Goal: Book appointment/travel/reservation

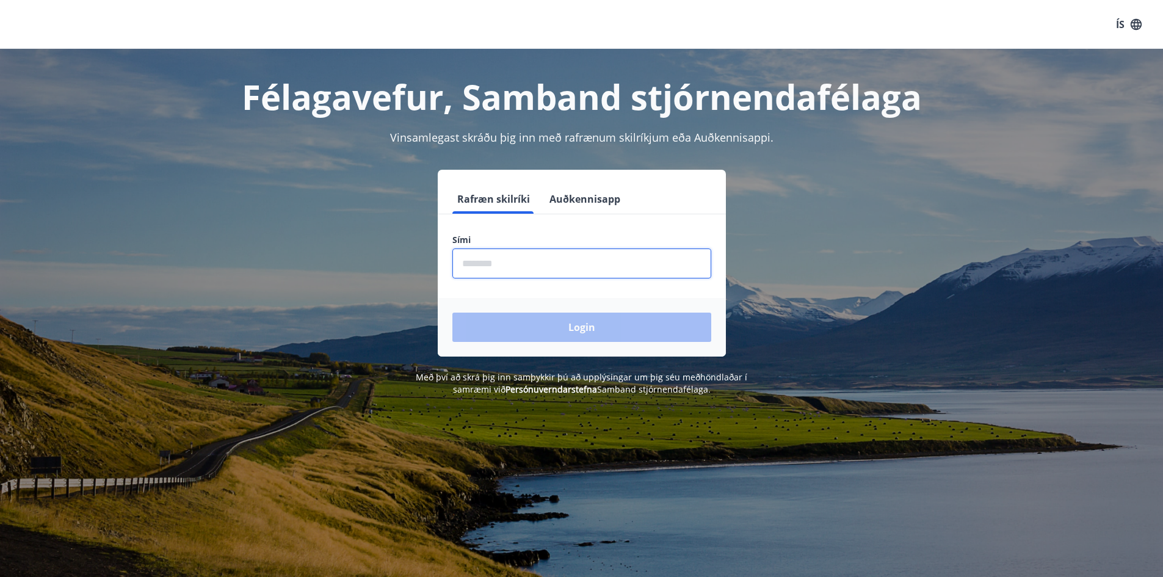
click at [462, 260] on input "phone" at bounding box center [581, 263] width 259 height 30
type input "********"
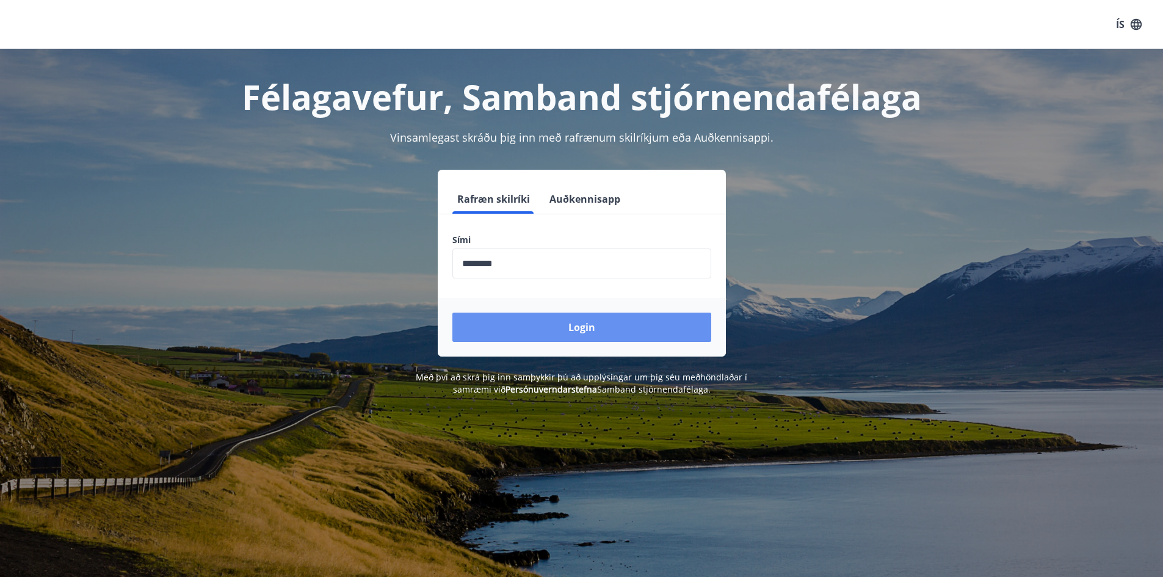
click at [584, 329] on button "Login" at bounding box center [581, 327] width 259 height 29
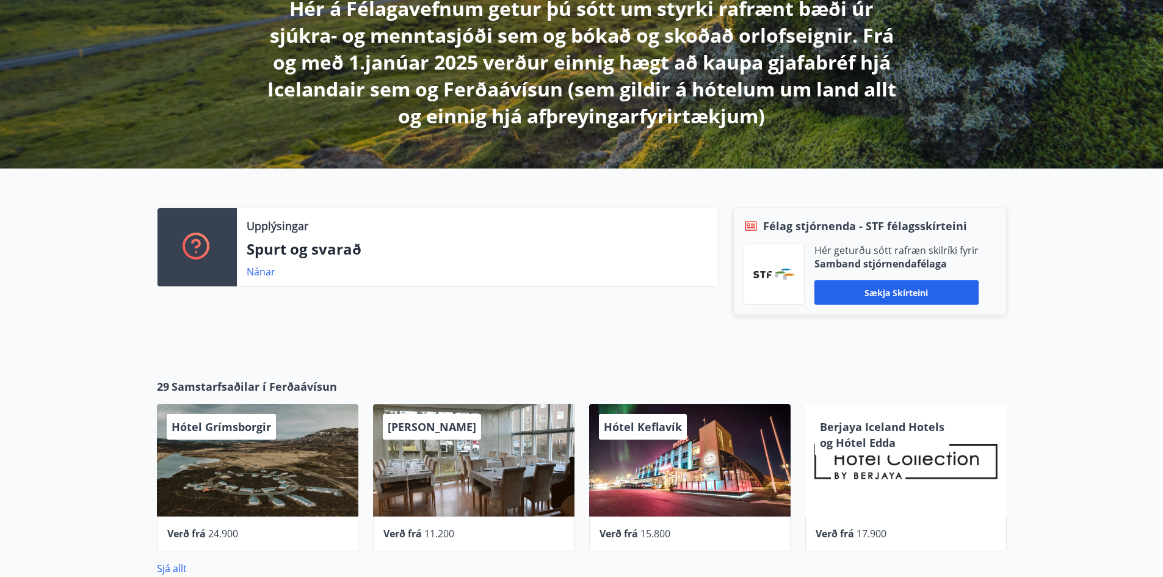
scroll to position [244, 0]
click at [255, 272] on link "Nánar" at bounding box center [261, 270] width 29 height 13
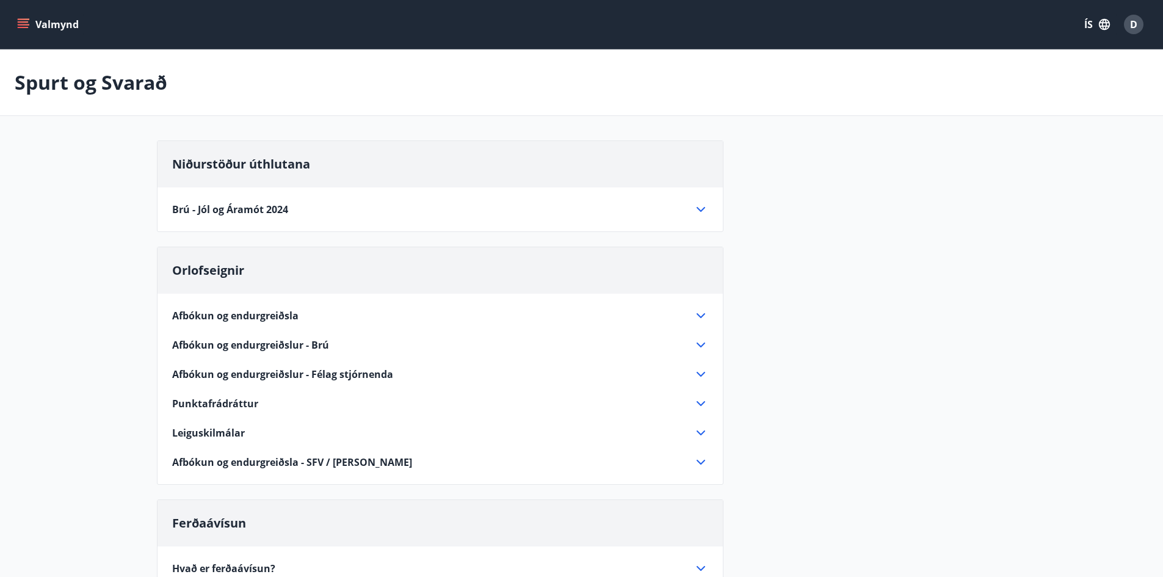
click at [23, 20] on icon "menu" at bounding box center [23, 24] width 12 height 12
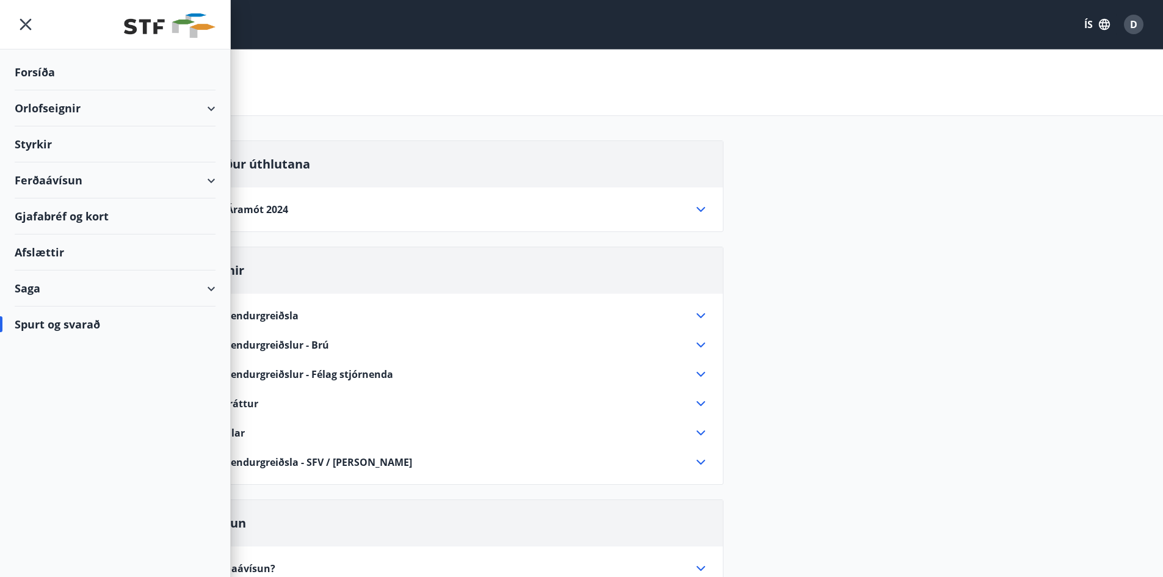
click at [67, 106] on div "Orlofseignir" at bounding box center [115, 108] width 201 height 36
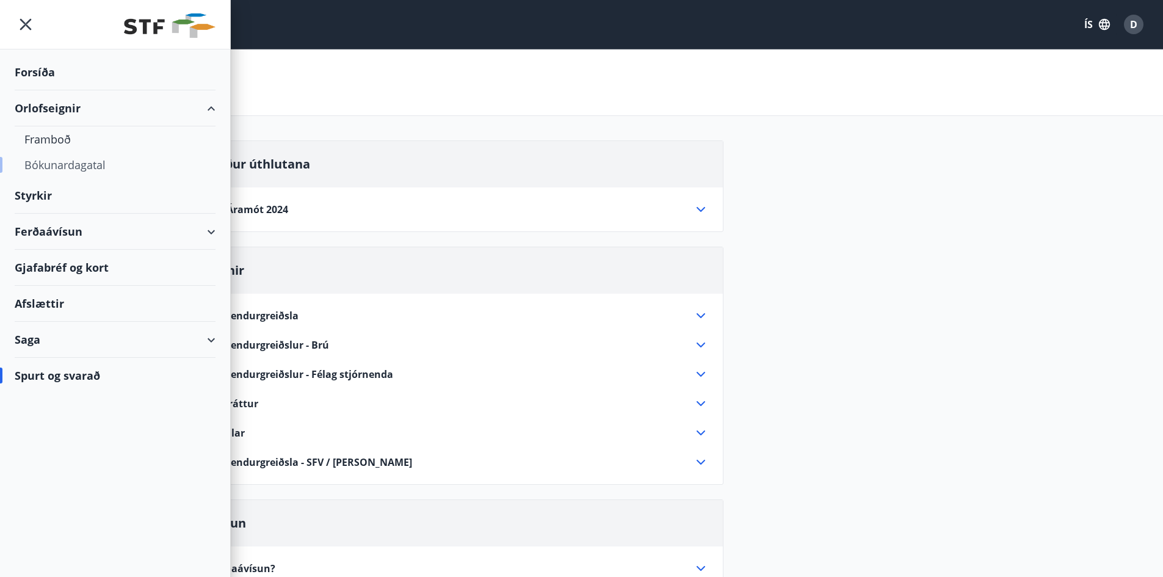
click at [44, 163] on div "Bókunardagatal" at bounding box center [114, 165] width 181 height 26
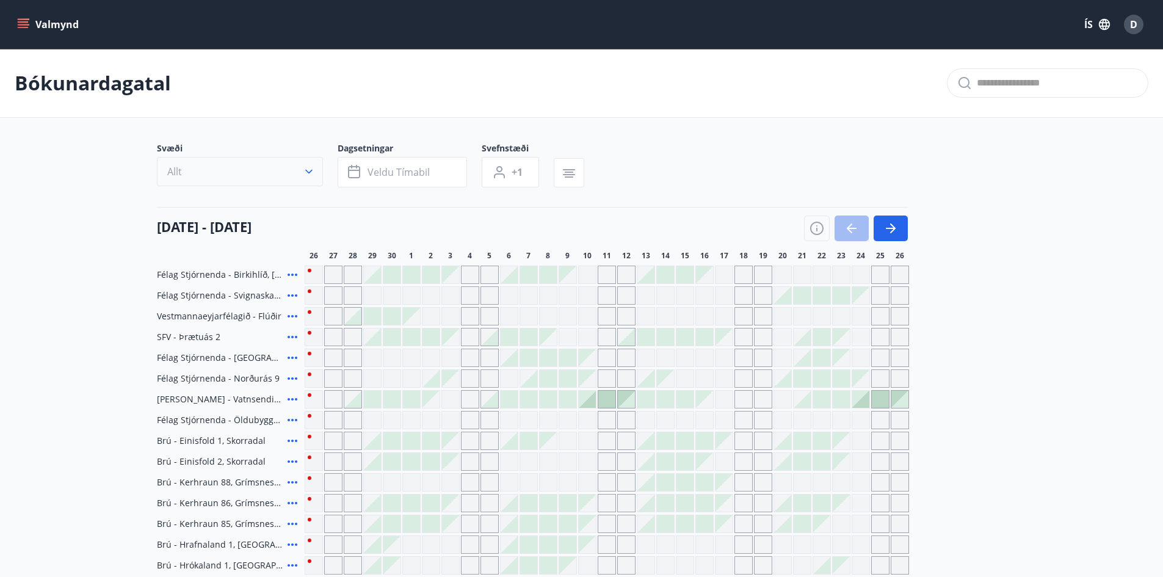
click at [308, 169] on icon "button" at bounding box center [309, 171] width 12 height 12
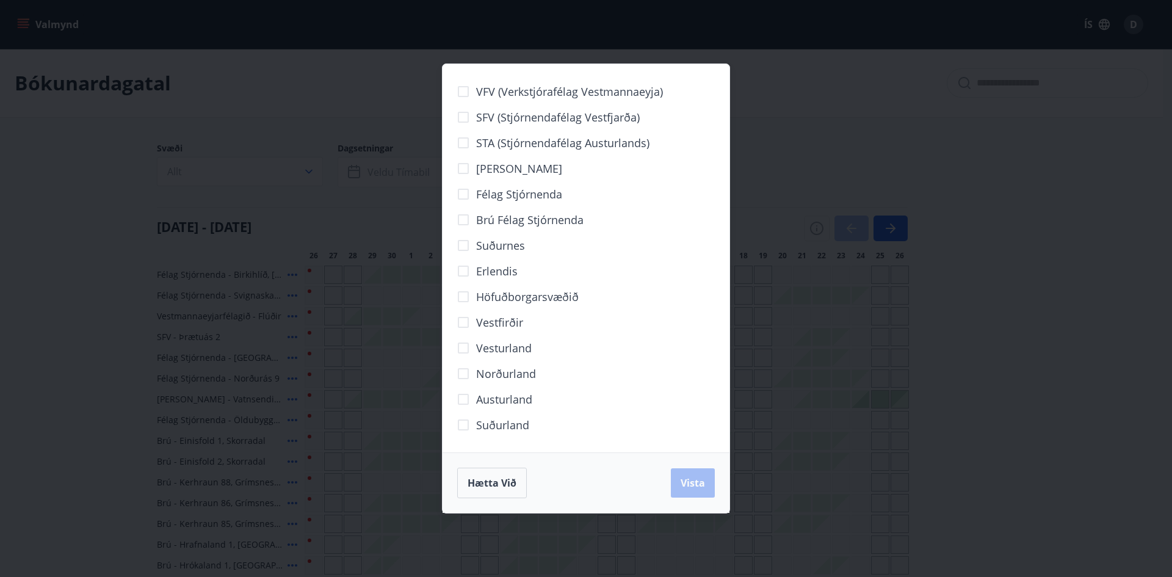
click at [1027, 311] on div "VFV (Verkstjórafélag Vestmannaeyja) SFV (Stjórnendafélag Vestfjarða) STA (Stjór…" at bounding box center [586, 288] width 1172 height 577
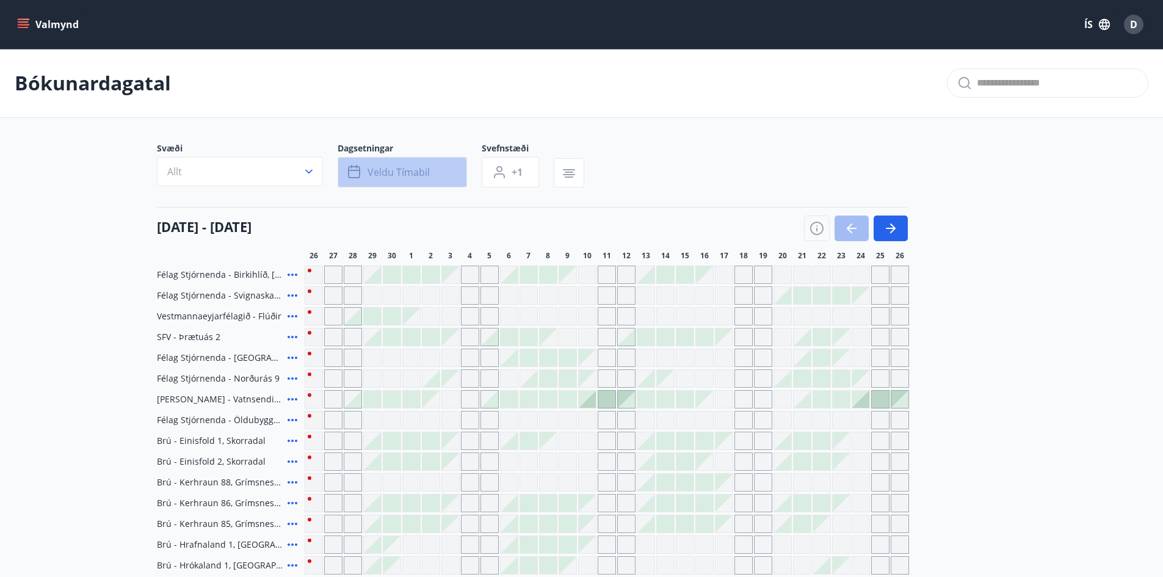
click at [350, 168] on icon "button" at bounding box center [355, 172] width 15 height 15
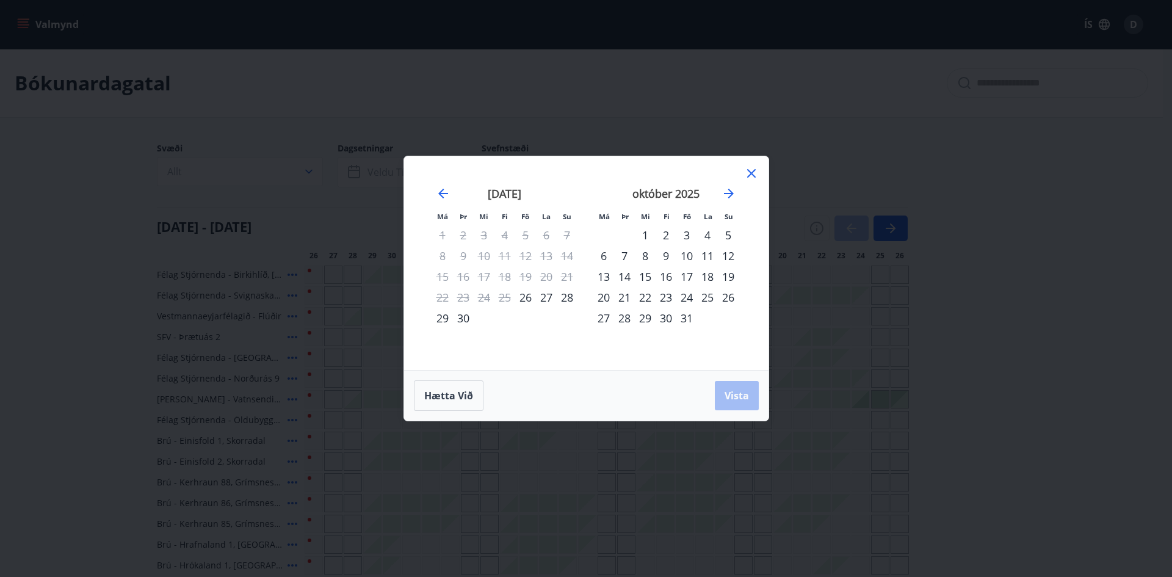
click at [550, 300] on div "27" at bounding box center [546, 297] width 21 height 21
click at [570, 296] on div "28" at bounding box center [567, 297] width 21 height 21
click at [740, 396] on span "Vista" at bounding box center [737, 395] width 24 height 13
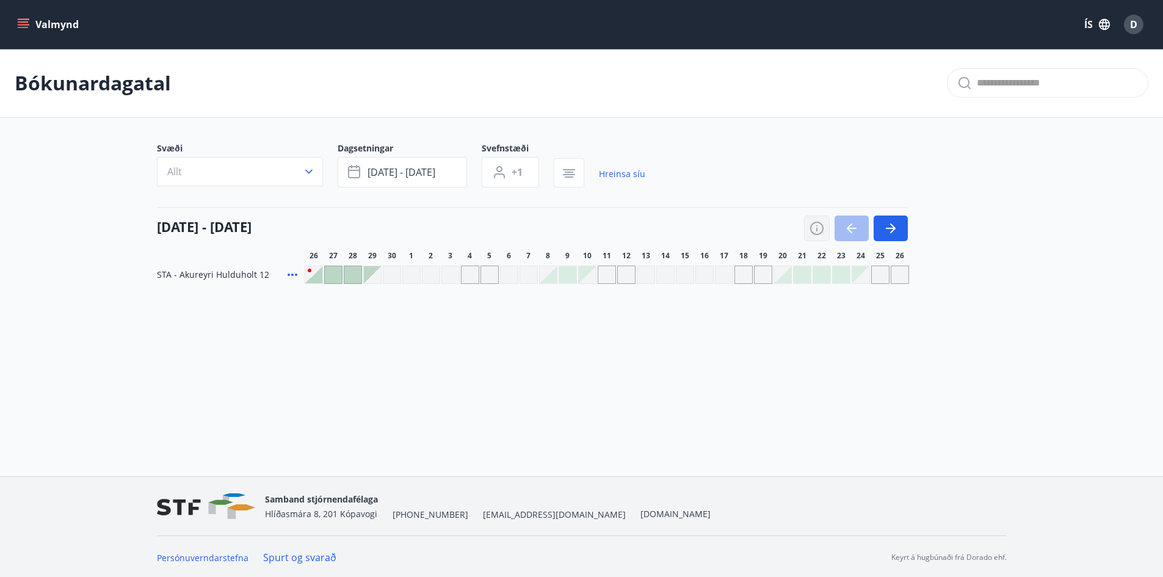
click at [813, 228] on icon "button" at bounding box center [816, 228] width 15 height 15
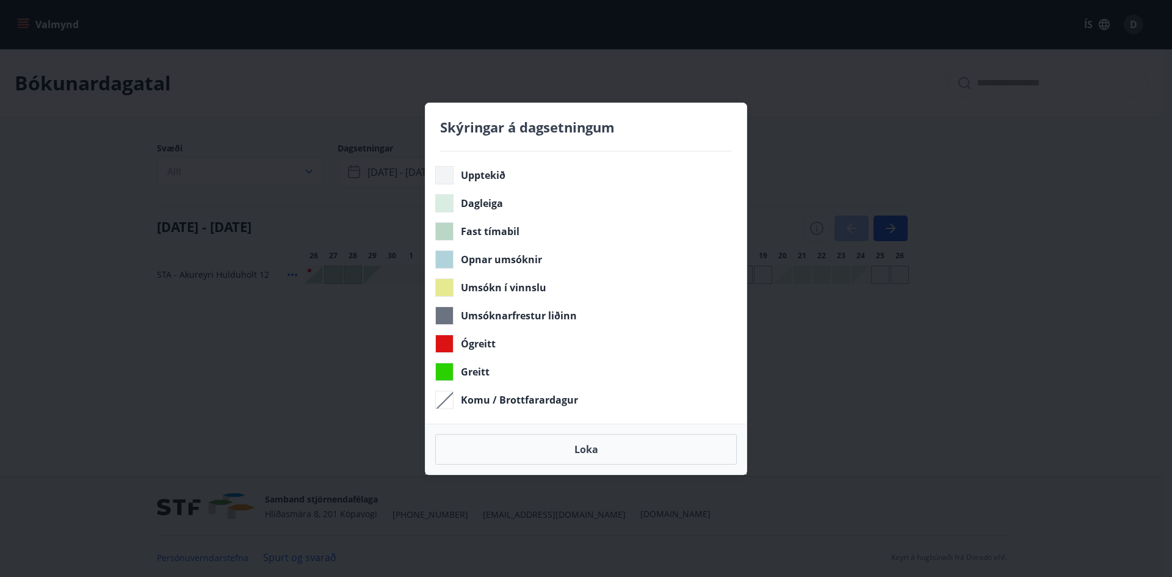
click at [885, 386] on div "Skýringar á dagsetningum Upptekið Dagleiga Fast tímabil Opnar umsóknir Umsókn í…" at bounding box center [586, 288] width 1172 height 577
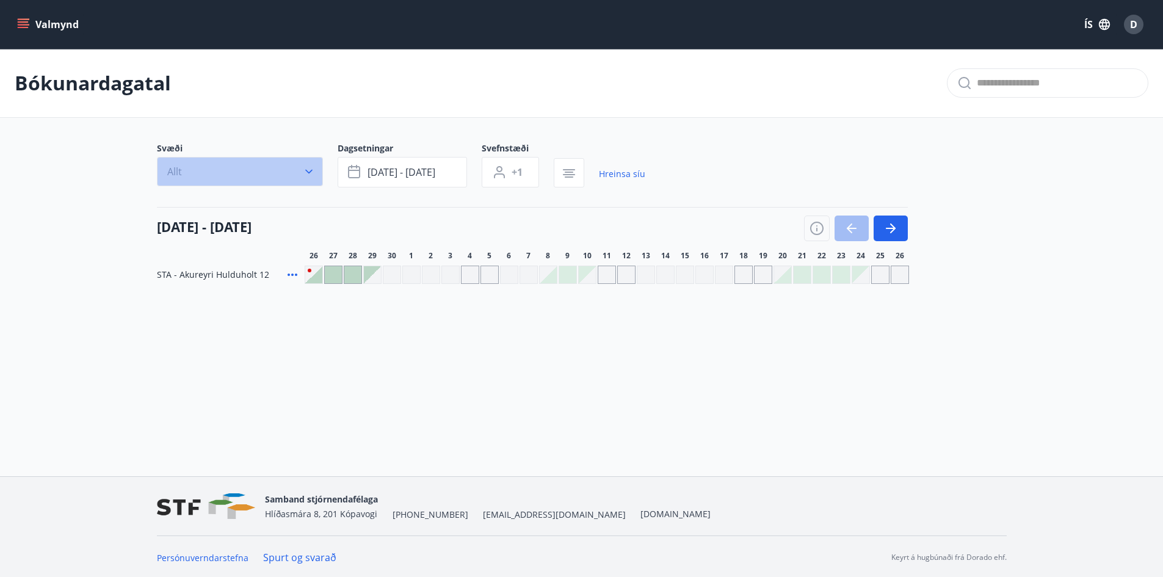
click at [311, 167] on icon "button" at bounding box center [309, 171] width 12 height 12
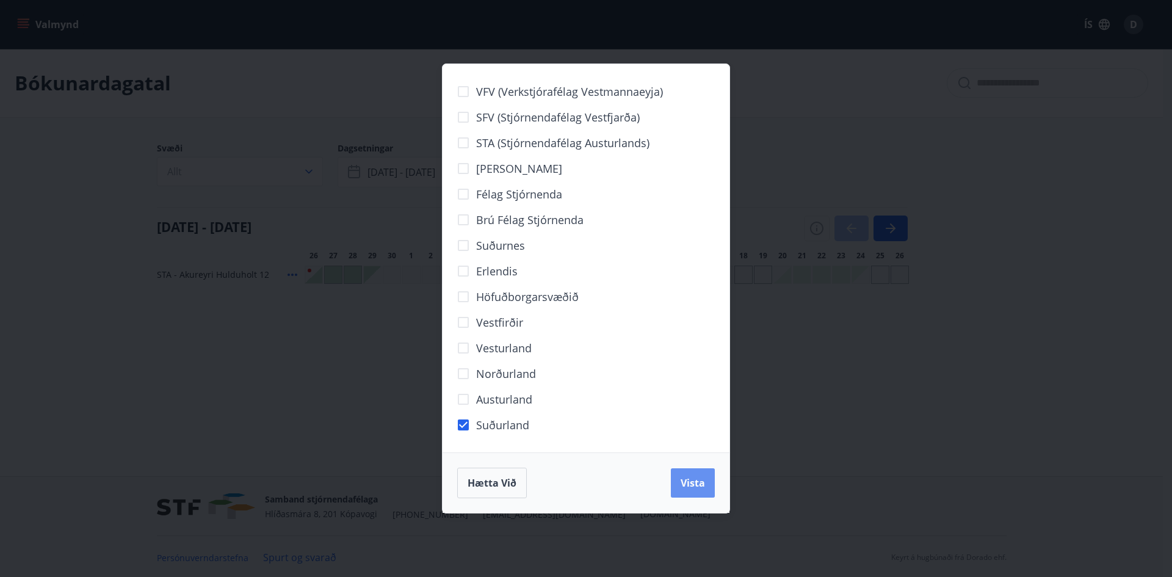
drag, startPoint x: 695, startPoint y: 488, endPoint x: 318, endPoint y: 368, distance: 395.4
click at [695, 488] on span "Vista" at bounding box center [693, 482] width 24 height 13
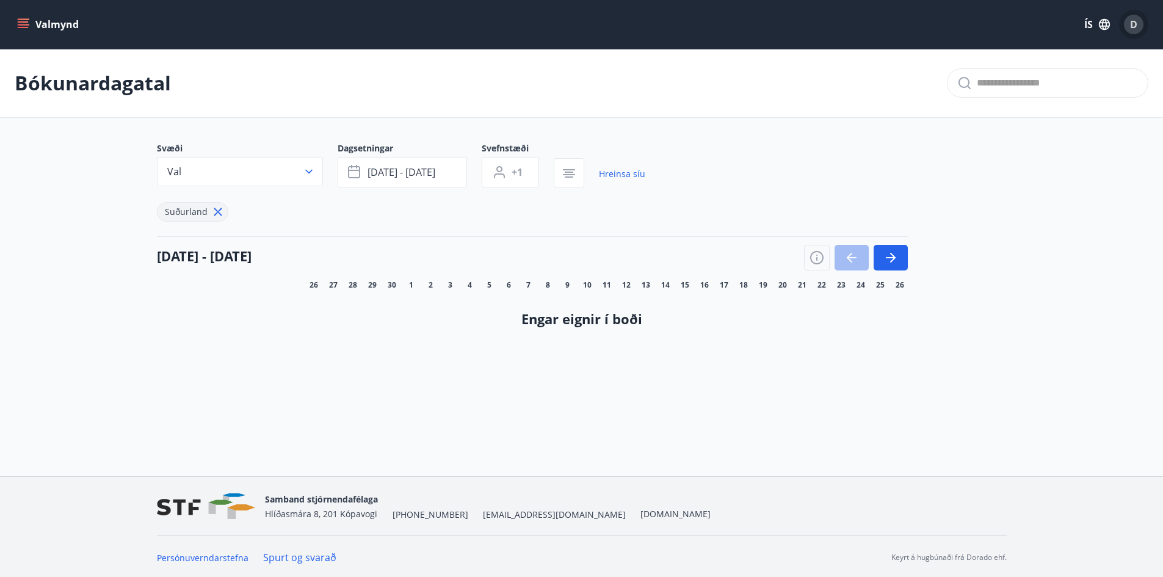
click at [1131, 21] on span "D" at bounding box center [1133, 24] width 7 height 13
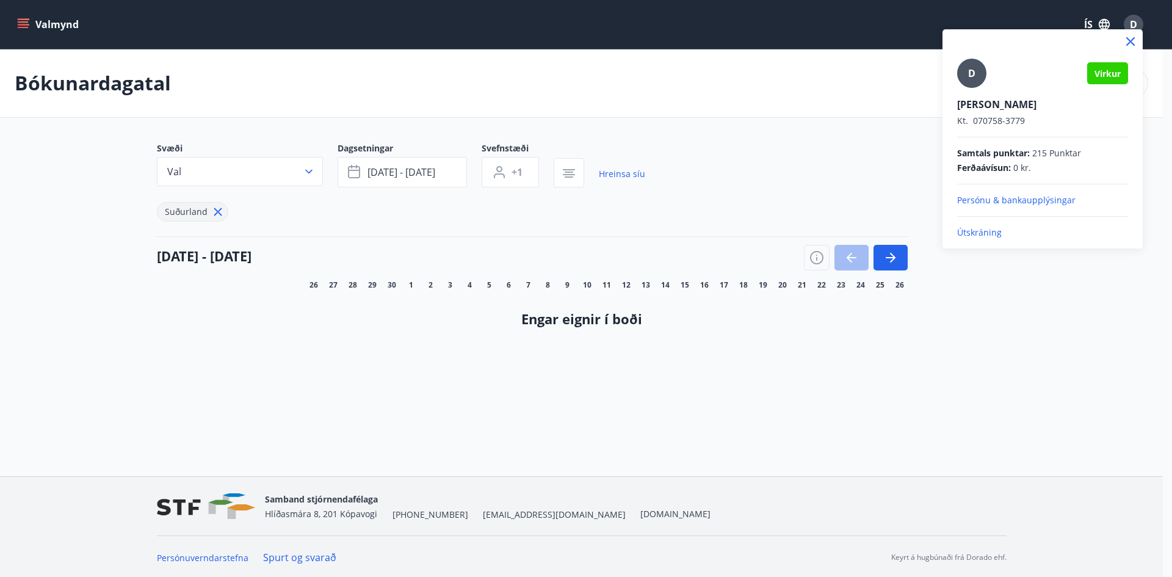
click at [979, 231] on p "Útskráning" at bounding box center [1042, 232] width 171 height 12
